Goal: Feedback & Contribution: Leave review/rating

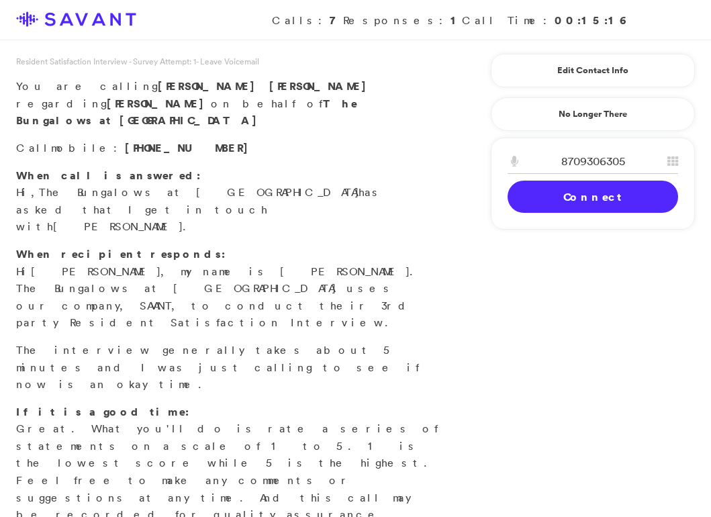
click at [546, 195] on link "Connect" at bounding box center [593, 197] width 171 height 32
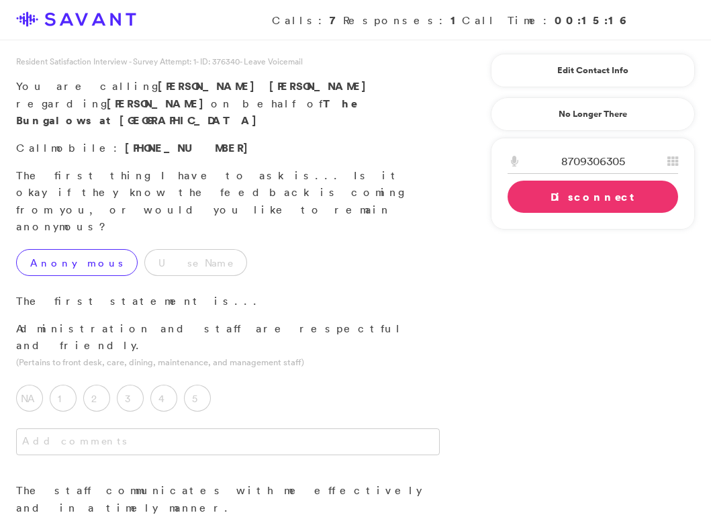
click at [70, 249] on label "Anonymous" at bounding box center [77, 262] width 122 height 27
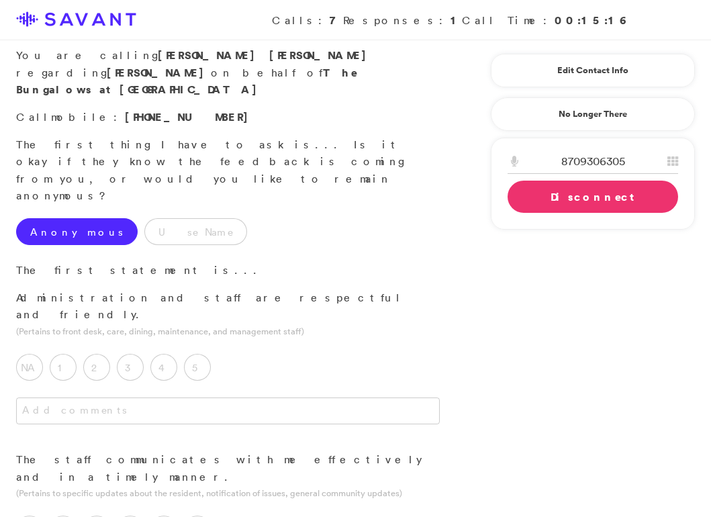
scroll to position [40, 0]
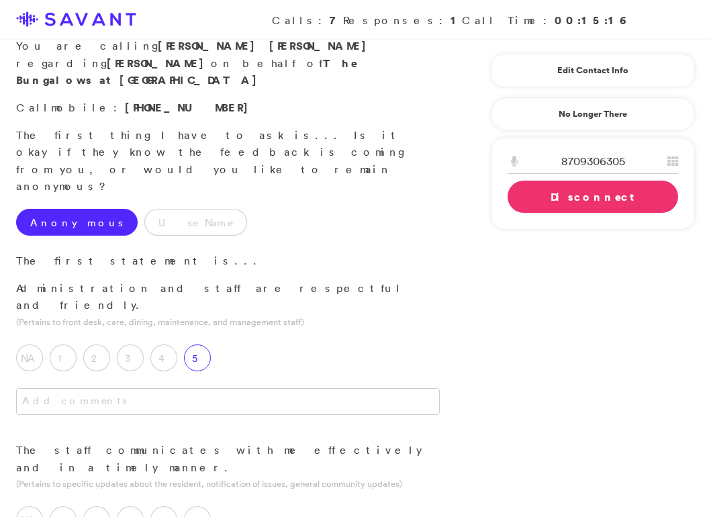
click at [197, 344] on label "5" at bounding box center [197, 357] width 27 height 27
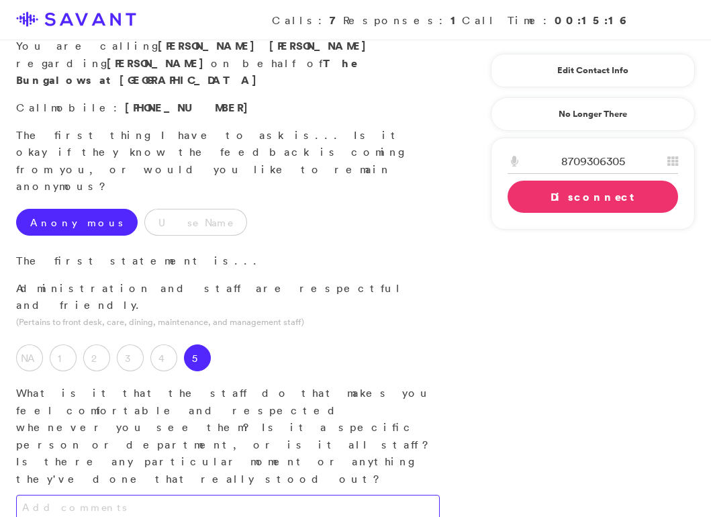
click at [195, 495] on textarea at bounding box center [228, 508] width 424 height 27
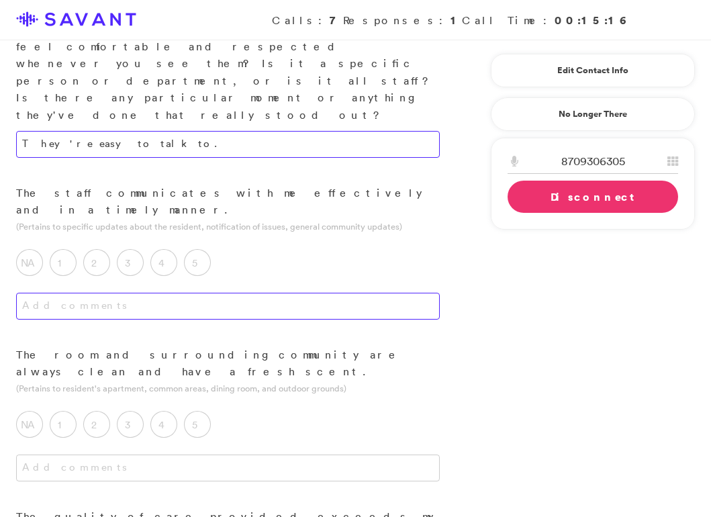
scroll to position [407, 0]
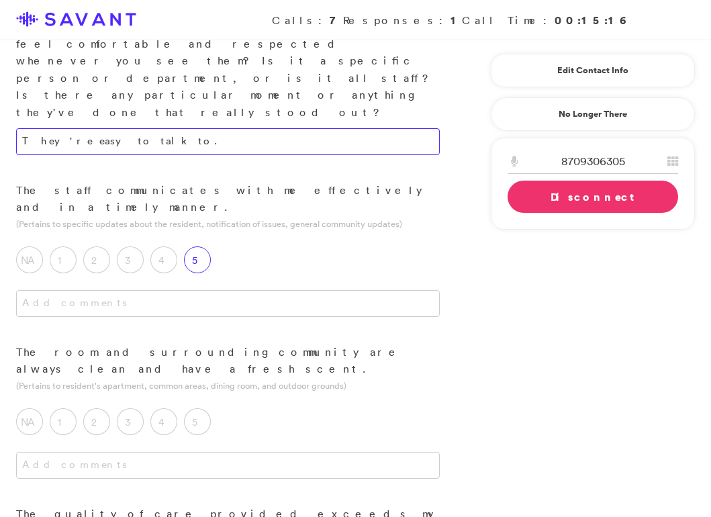
type textarea "They're easy to talk to."
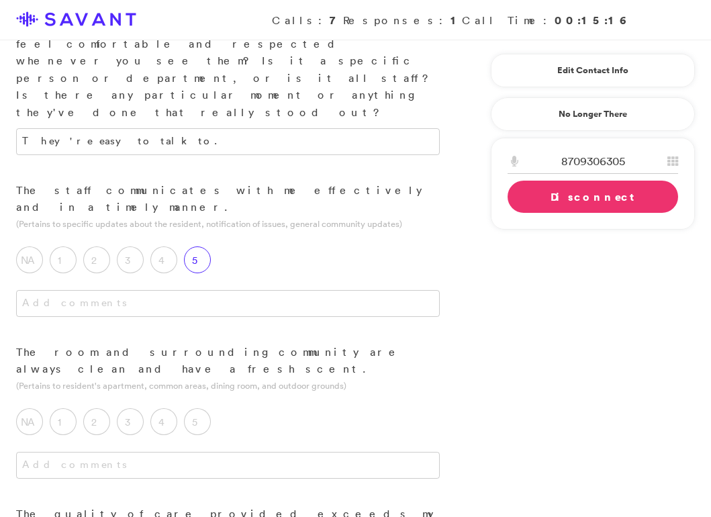
click at [202, 246] on label "5" at bounding box center [197, 259] width 27 height 27
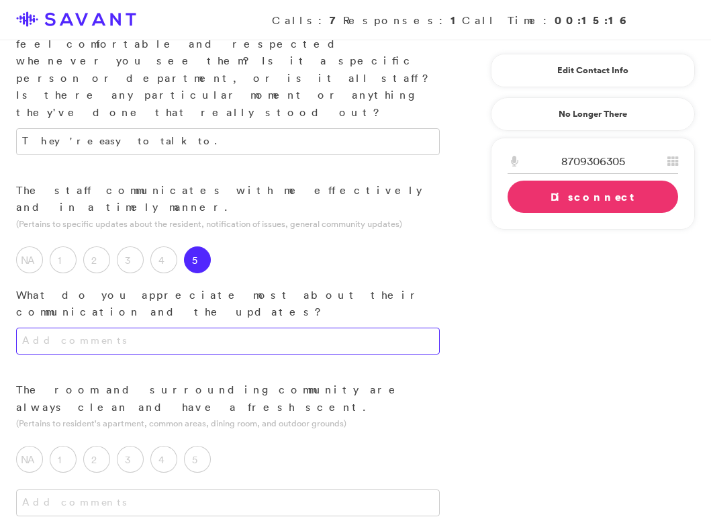
click at [227, 328] on textarea at bounding box center [228, 341] width 424 height 27
click at [49, 328] on textarea "They really care" at bounding box center [228, 341] width 424 height 27
click at [138, 328] on textarea "They seem to really care" at bounding box center [228, 341] width 424 height 27
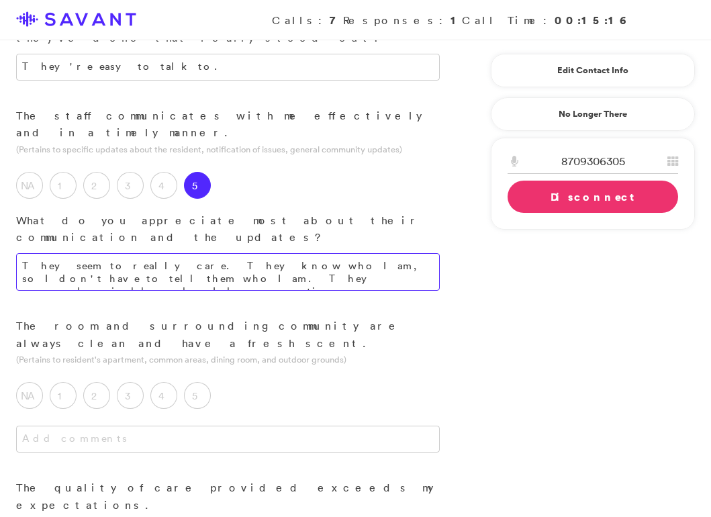
scroll to position [483, 0]
type textarea "They seem to really care. They know who I am, so I don't have to tell them who …"
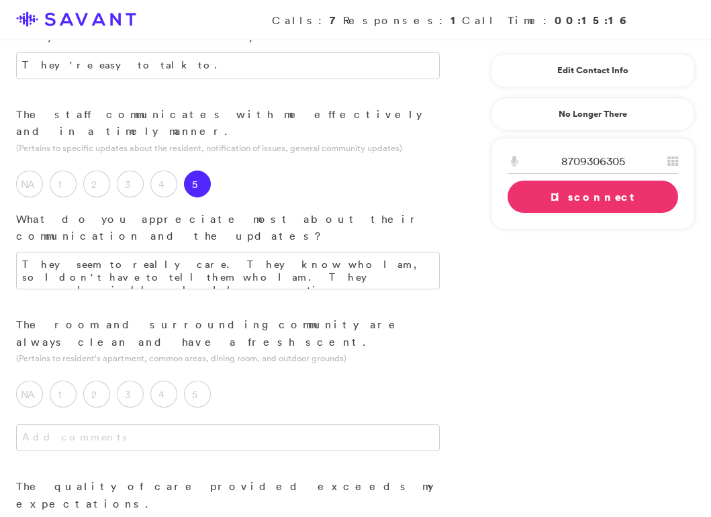
click at [185, 424] on div at bounding box center [228, 451] width 456 height 54
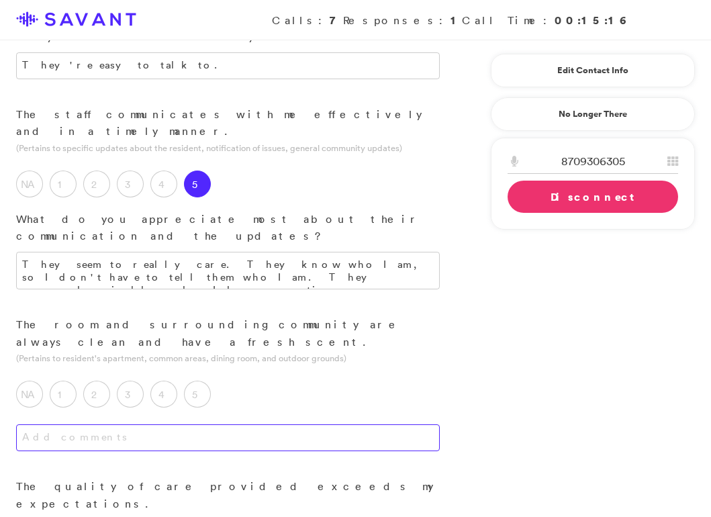
click at [190, 424] on textarea at bounding box center [228, 437] width 424 height 27
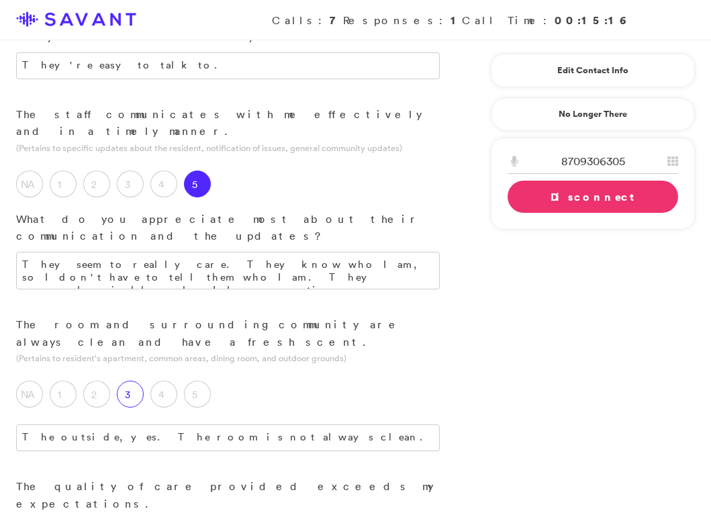
click at [132, 381] on label "3" at bounding box center [130, 394] width 27 height 27
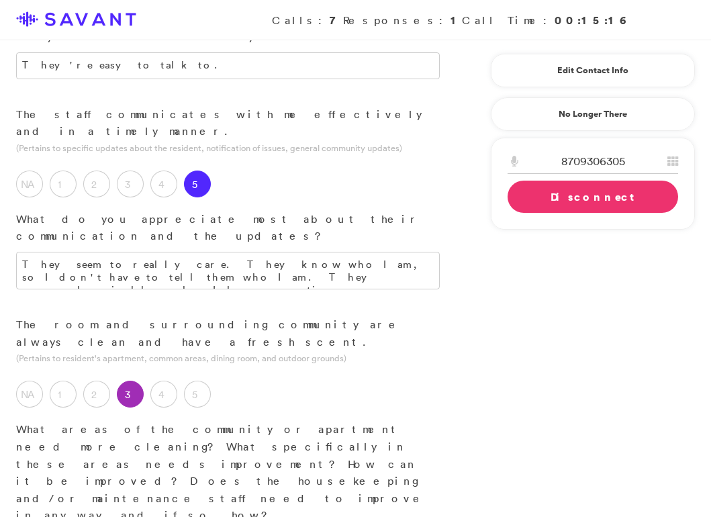
click at [164, 381] on label "4" at bounding box center [163, 394] width 27 height 27
drag, startPoint x: 295, startPoint y: 373, endPoint x: 156, endPoint y: 365, distance: 139.8
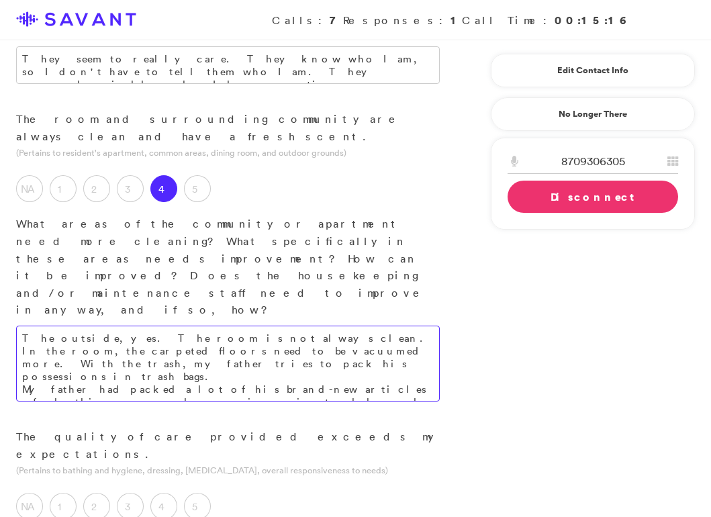
scroll to position [693, 0]
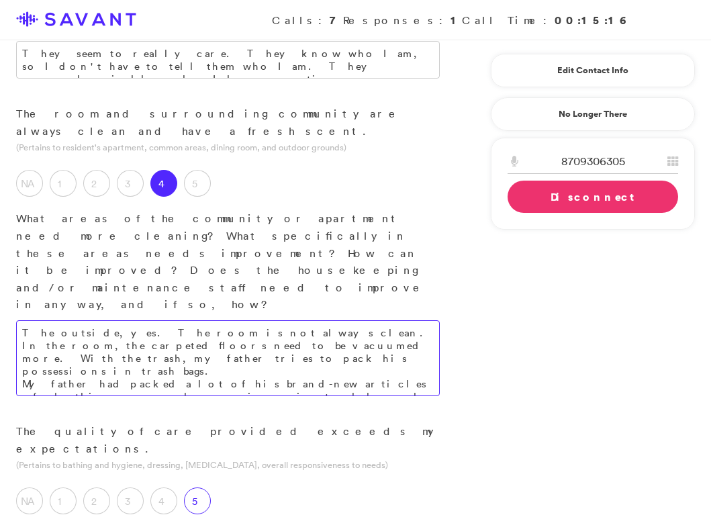
type textarea "The outside, yes. The room is not always clean. In the room, the carpeted floor…"
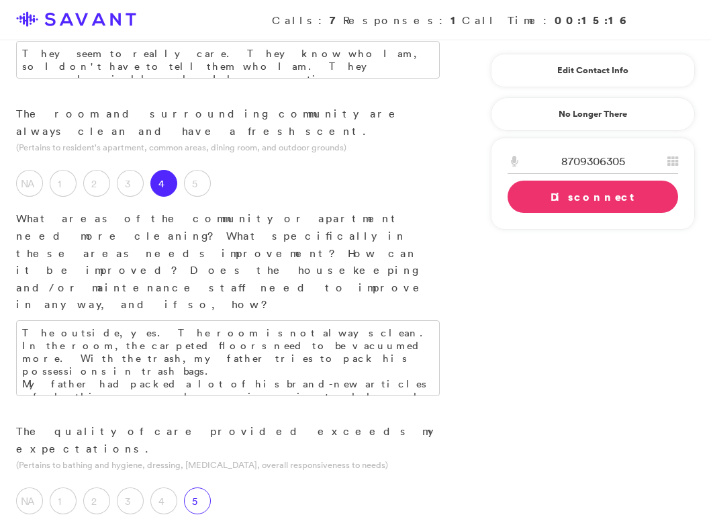
click at [197, 487] on label "5" at bounding box center [197, 500] width 27 height 27
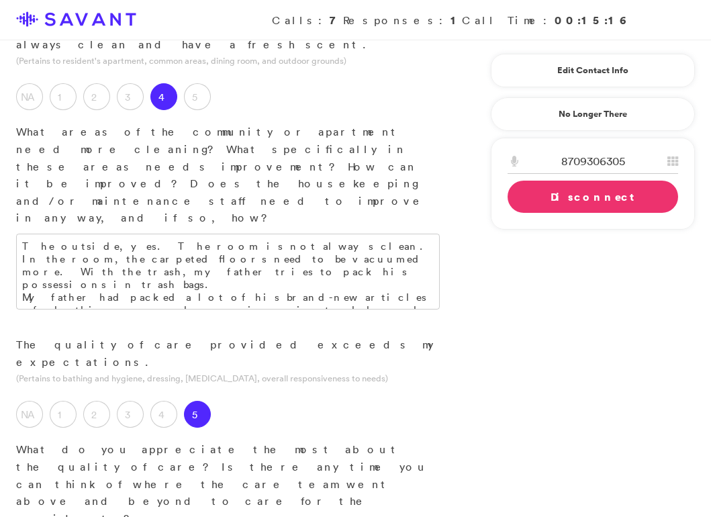
scroll to position [781, 0]
type textarea "They're familiar with him and his issues. They try the best they can to address…"
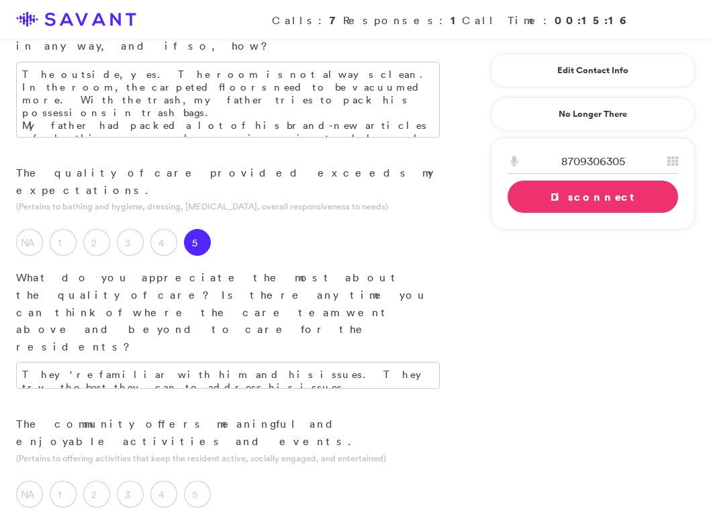
scroll to position [953, 0]
type textarea "I"
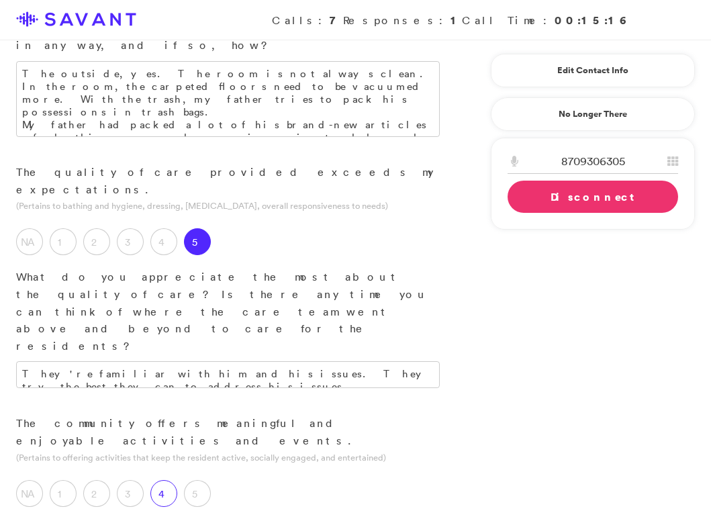
type textarea "I think they're doing a really good job, but he is not participating. I think t…"
click at [169, 480] on label "4" at bounding box center [163, 493] width 27 height 27
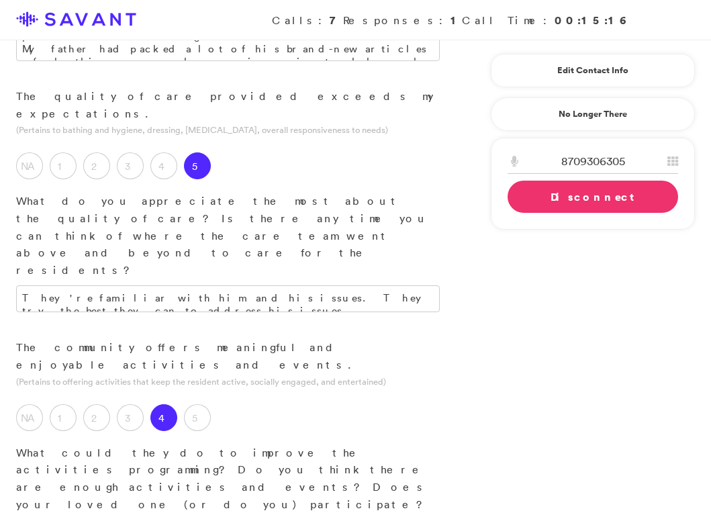
scroll to position [1034, 0]
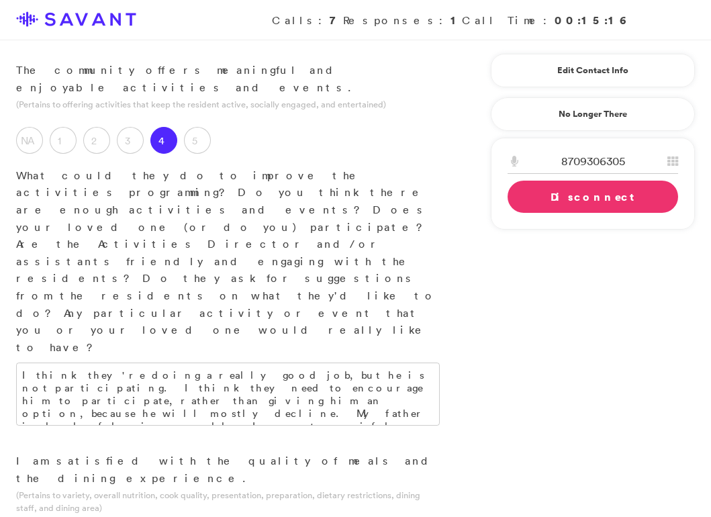
scroll to position [1313, 0]
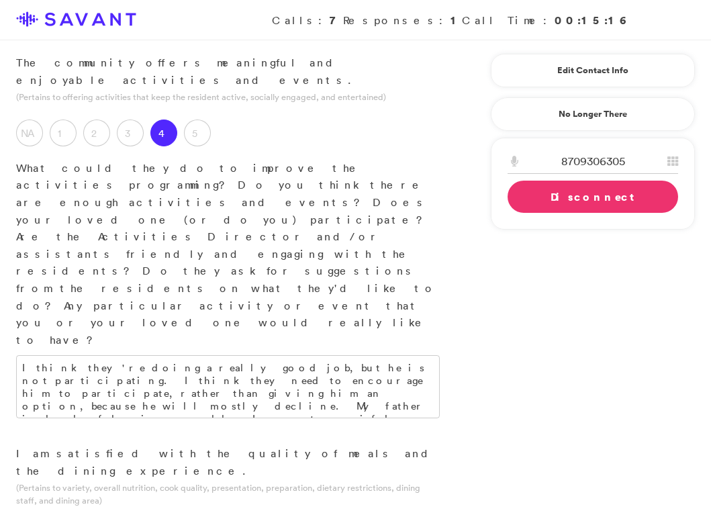
type textarea "As far as the quality of the meals, breakfast and lunch are great. [PERSON_NAME…"
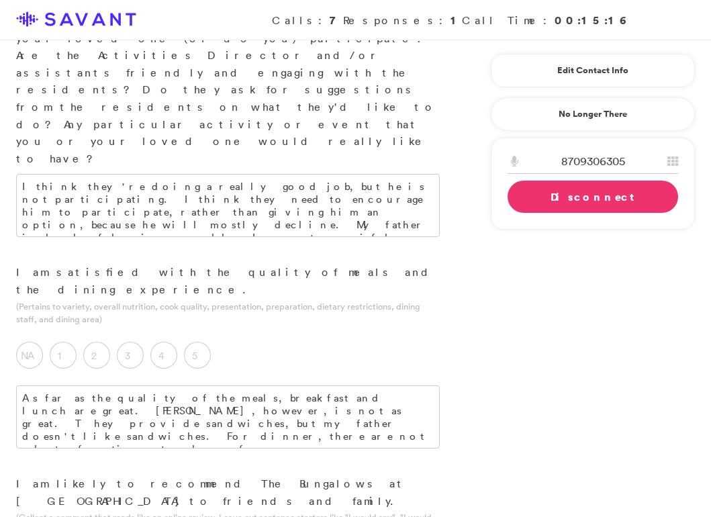
scroll to position [1491, 0]
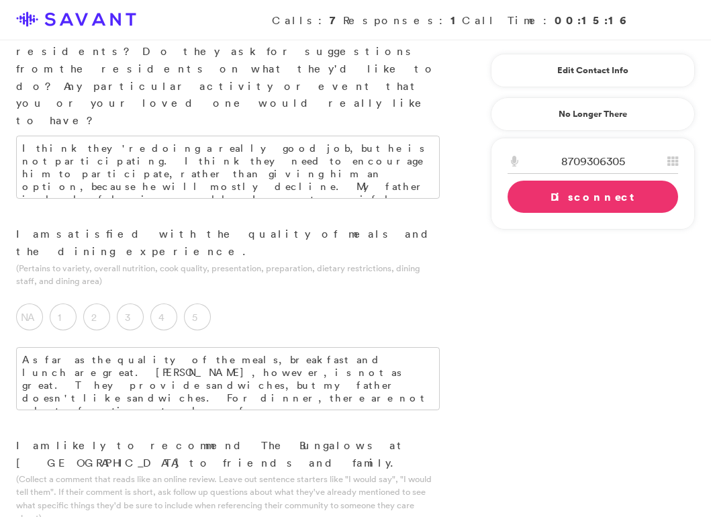
scroll to position [1537, 0]
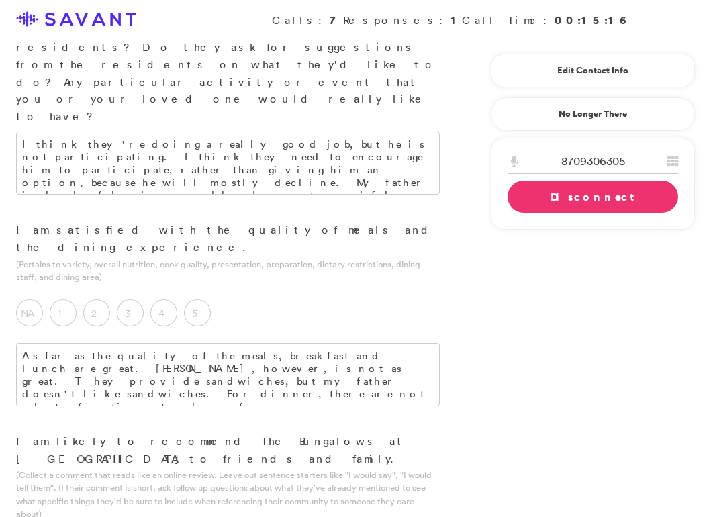
type textarea "They have excellent care, they're very caring, and they try really hard. Easy t…"
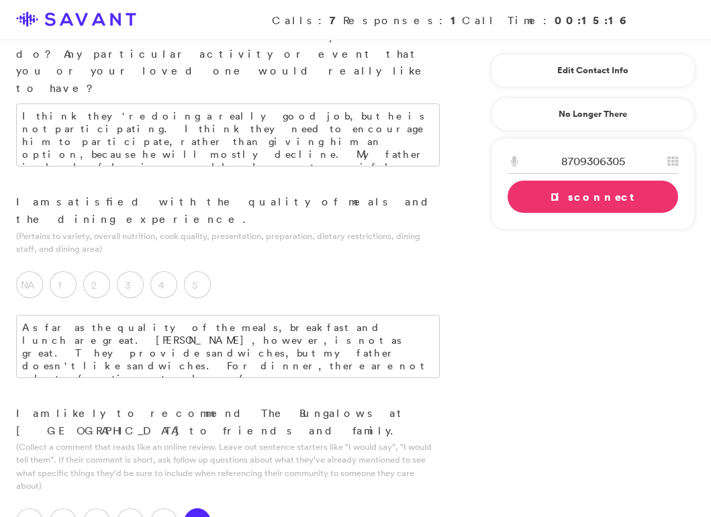
scroll to position [1574, 0]
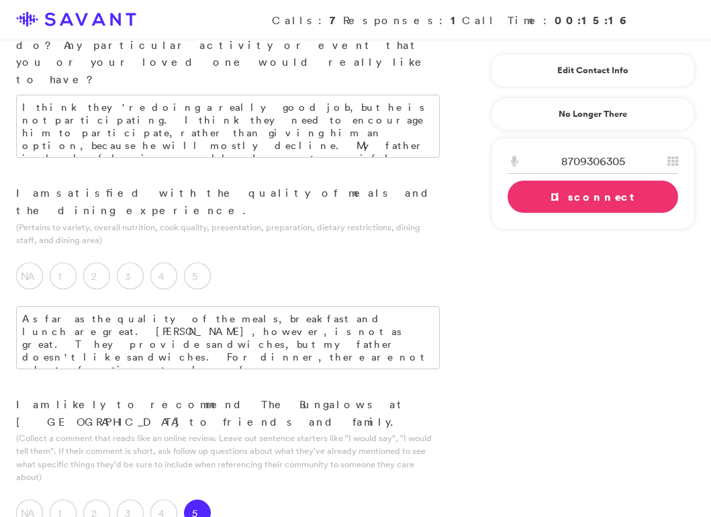
type textarea "How caring and hard they try."
type textarea "The meals, especially dinner."
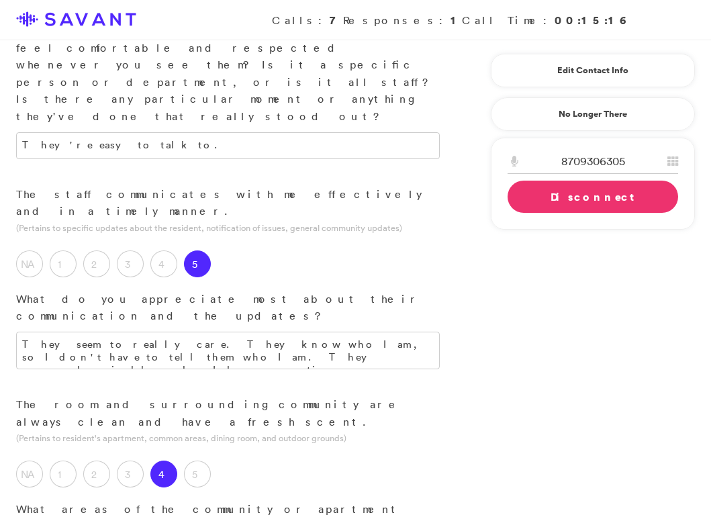
scroll to position [0, 0]
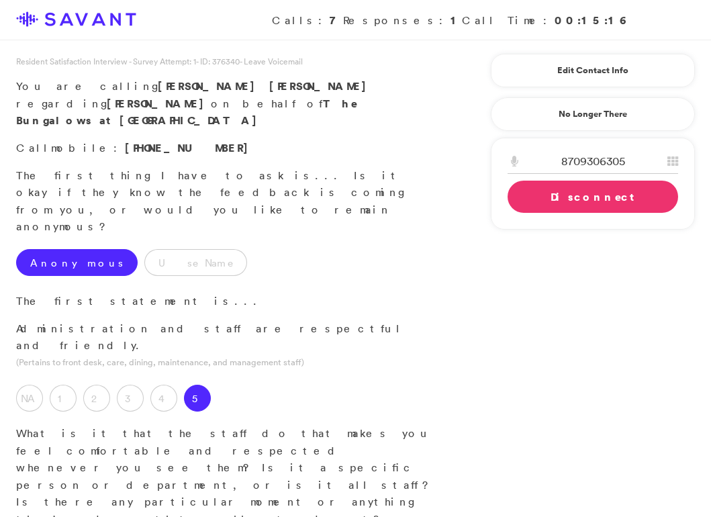
click at [534, 194] on link "Disconnect" at bounding box center [593, 197] width 171 height 32
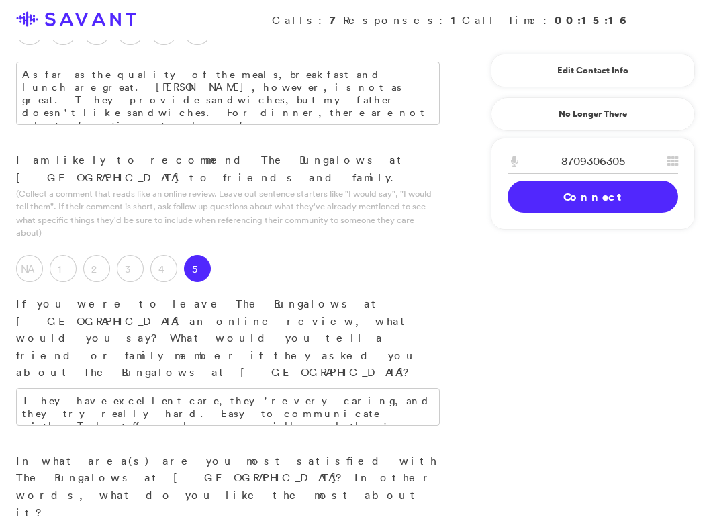
scroll to position [1882, 0]
